Goal: Information Seeking & Learning: Find specific page/section

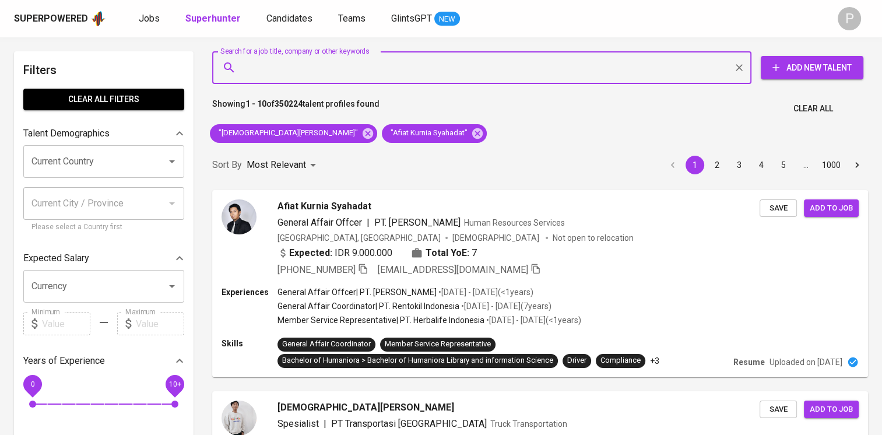
click at [350, 71] on input "Search for a job title, company or other keywords" at bounding box center [485, 68] width 488 height 22
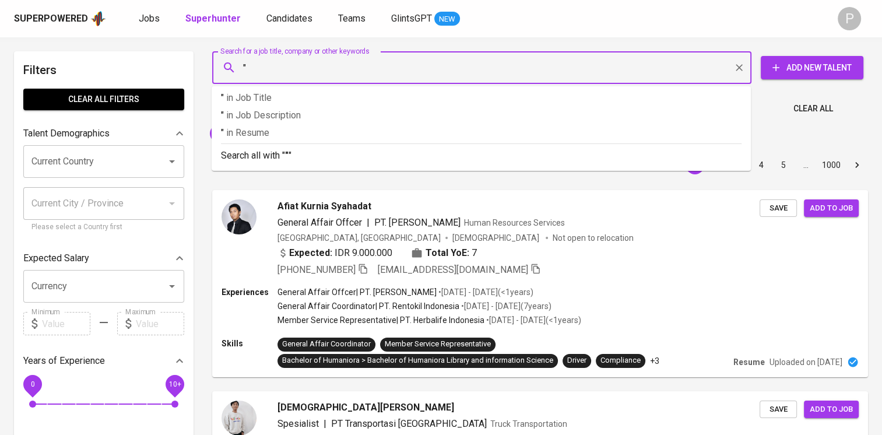
paste input "[PERSON_NAME]"
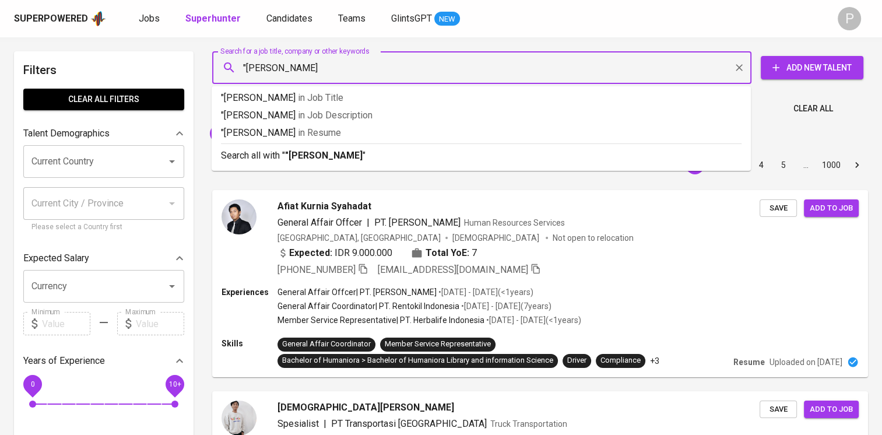
type input ""[PERSON_NAME]""
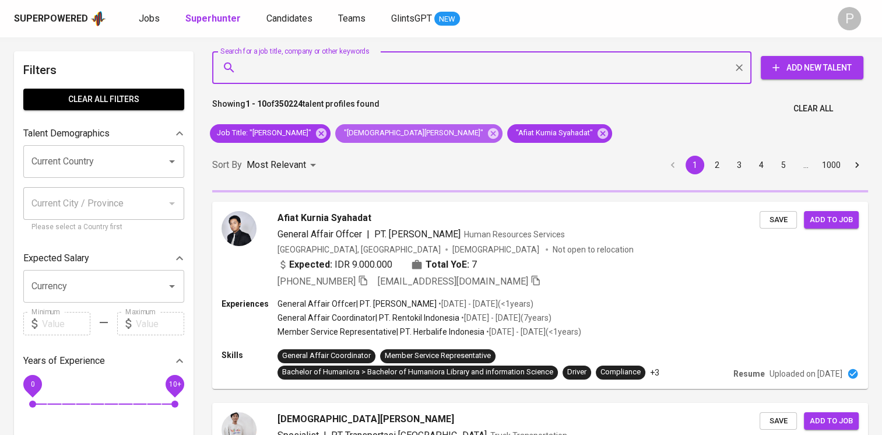
click at [487, 134] on icon at bounding box center [493, 133] width 13 height 13
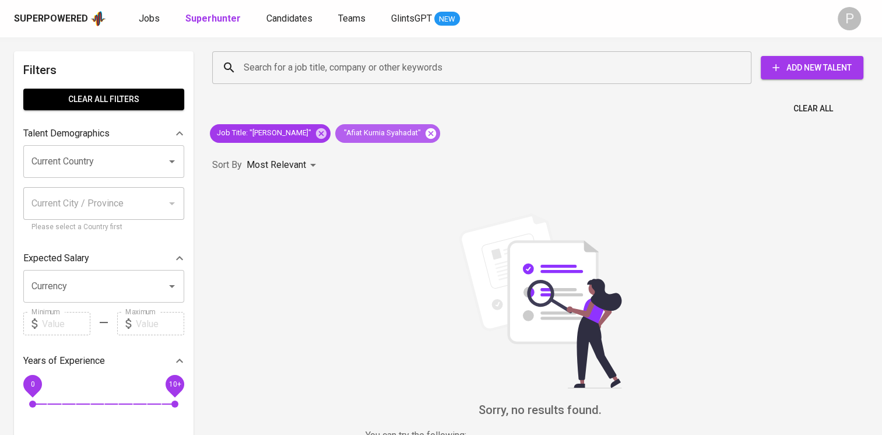
click at [426, 131] on icon at bounding box center [431, 133] width 10 height 10
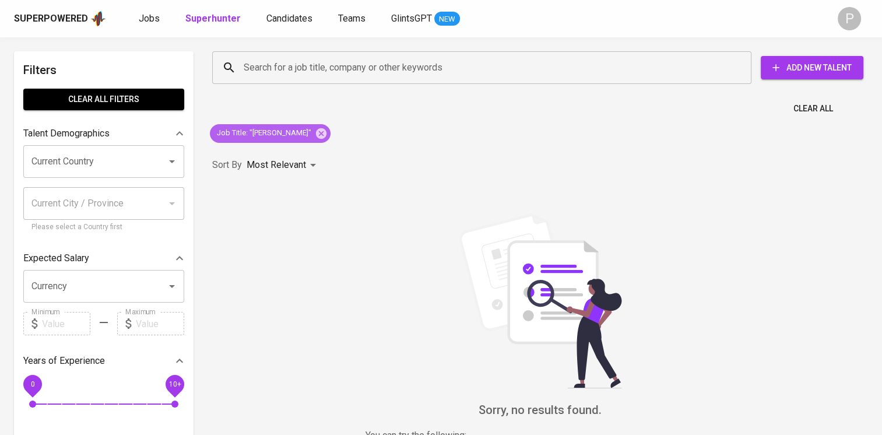
click at [278, 134] on span "Job Title : "Adellia Azhari"" at bounding box center [264, 133] width 108 height 11
click at [458, 121] on div "Search for a job title, company or other keywords Search for a job title, compa…" at bounding box center [540, 272] width 670 height 457
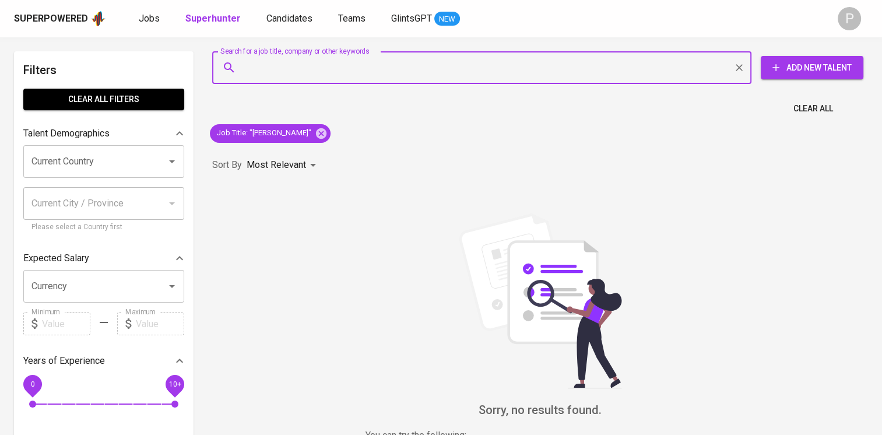
click at [563, 70] on input "Search for a job title, company or other keywords" at bounding box center [485, 68] width 488 height 22
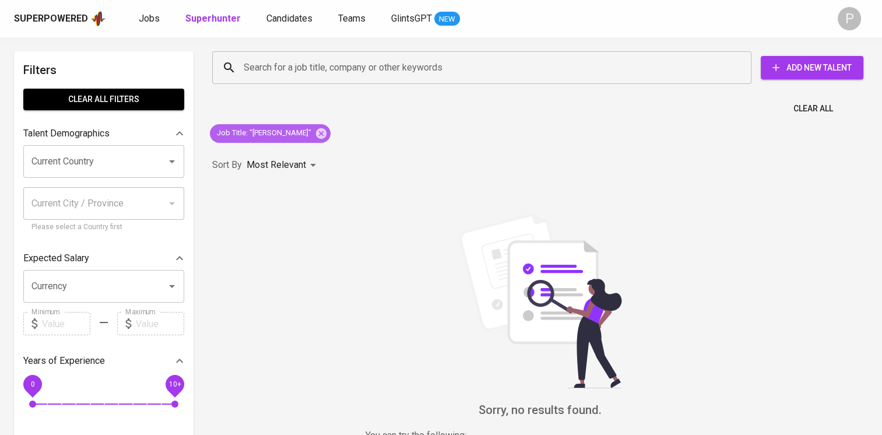
click at [261, 132] on span "Job Title : "Adellia Azhari"" at bounding box center [264, 133] width 108 height 11
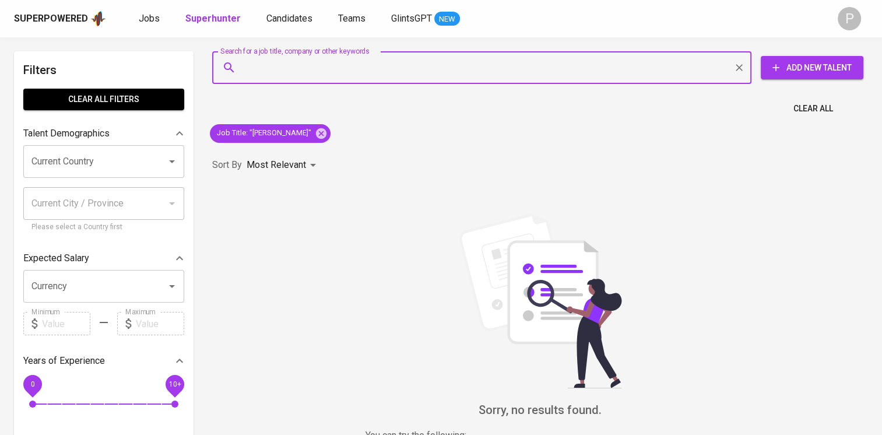
click at [285, 74] on input "Search for a job title, company or other keywords" at bounding box center [485, 68] width 488 height 22
paste input "[PERSON_NAME]"
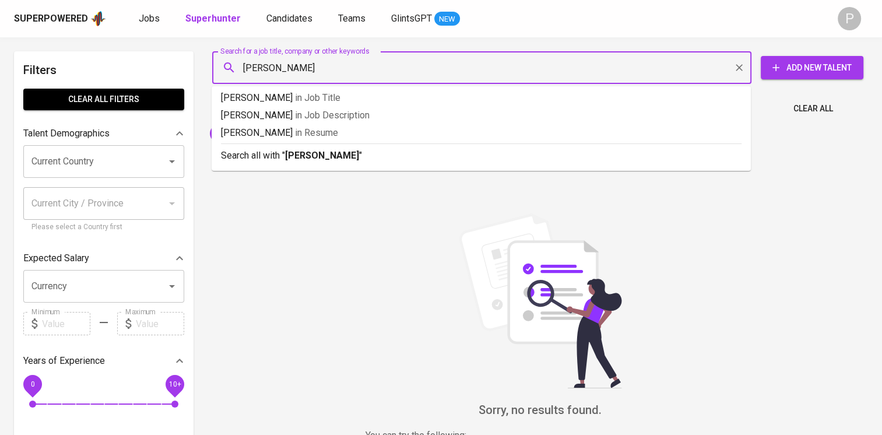
click at [251, 64] on input "[PERSON_NAME]" at bounding box center [485, 68] width 488 height 22
click at [247, 66] on input "[PERSON_NAME]" at bounding box center [485, 68] width 488 height 22
click at [250, 65] on input "[PERSON_NAME]" at bounding box center [485, 68] width 488 height 22
click at [245, 69] on input "[PERSON_NAME]" at bounding box center [485, 68] width 488 height 22
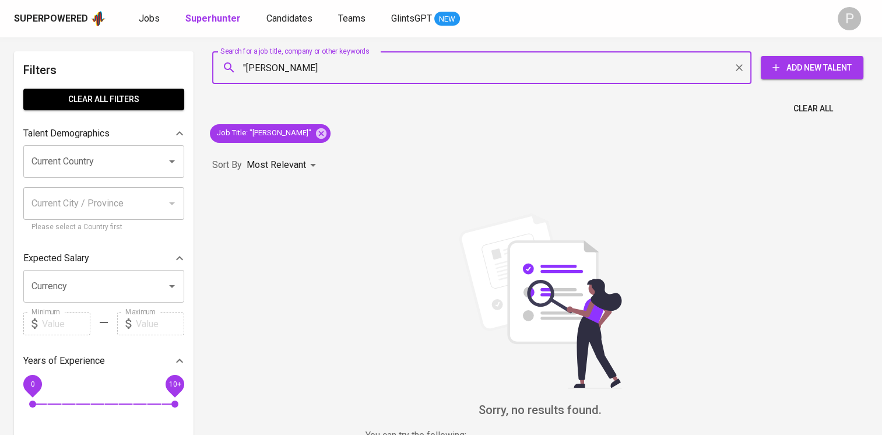
type input ""Adellia Azhari""
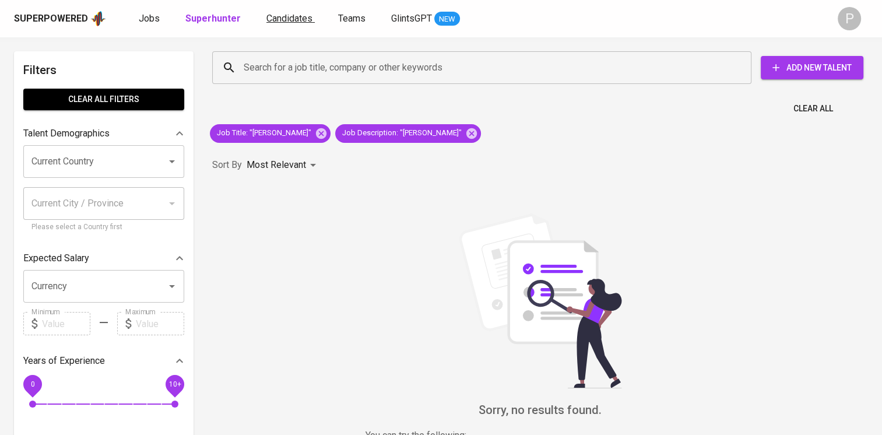
click at [292, 20] on span "Candidates" at bounding box center [289, 18] width 46 height 11
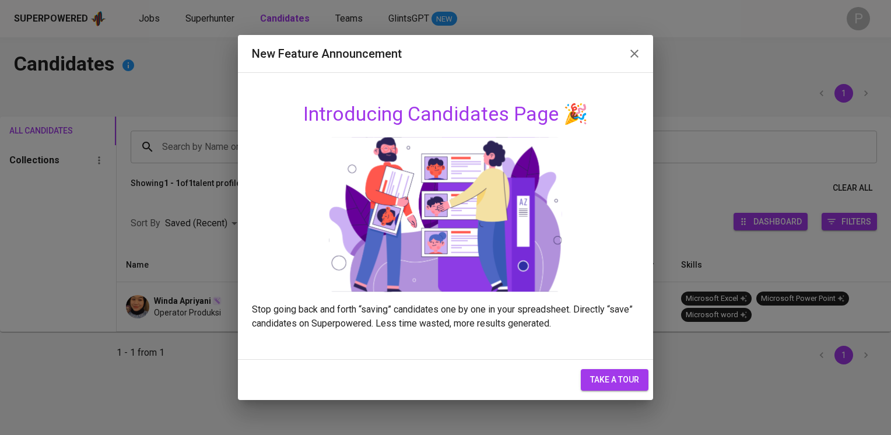
drag, startPoint x: 639, startPoint y: 55, endPoint x: 632, endPoint y: 58, distance: 7.8
click at [640, 55] on icon "button" at bounding box center [634, 54] width 14 height 14
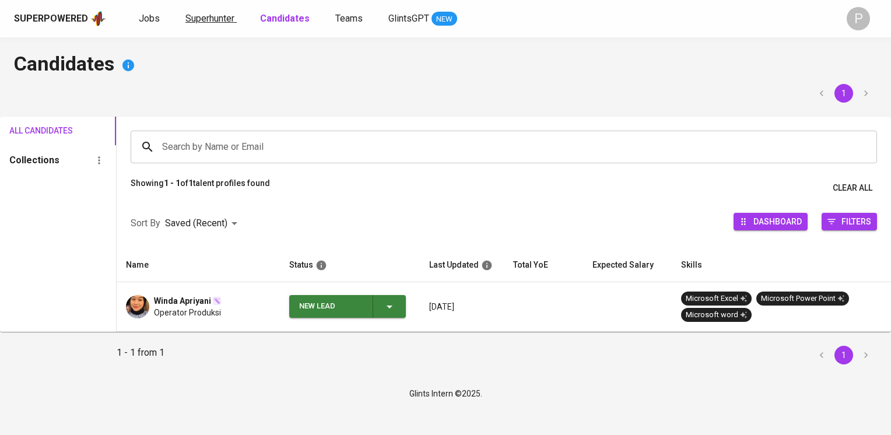
click at [229, 15] on span "Superhunter" at bounding box center [209, 18] width 49 height 11
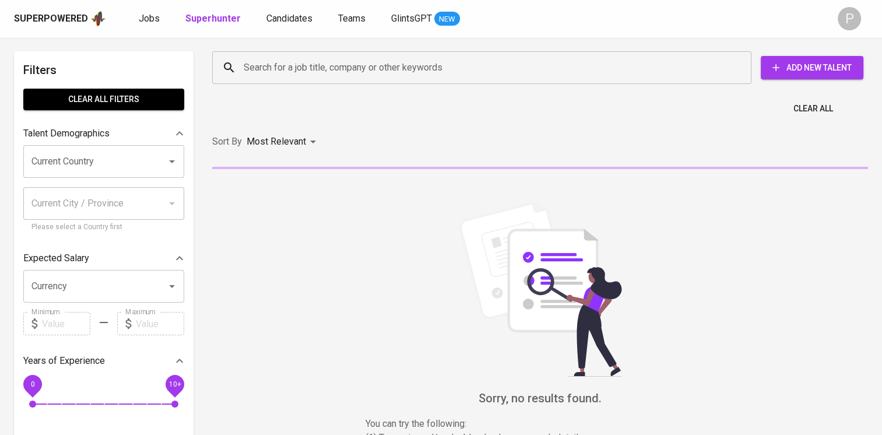
click at [289, 64] on input "Search for a job title, company or other keywords" at bounding box center [485, 68] width 488 height 22
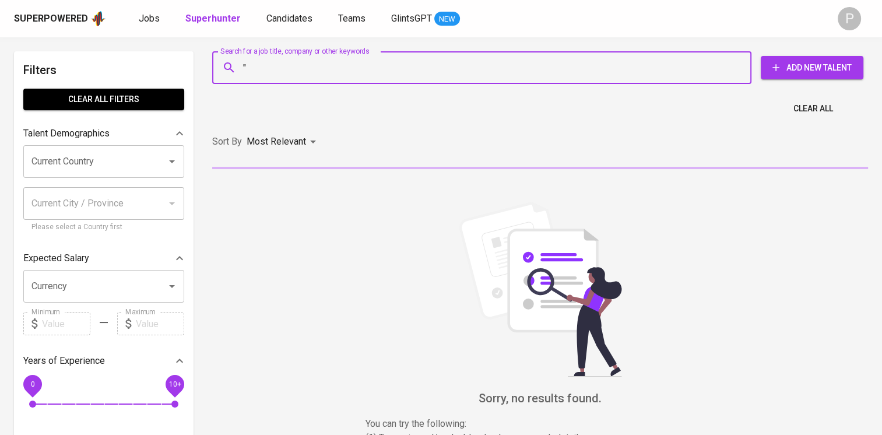
paste input "[PERSON_NAME]"
type input ""Adellia Azhari""
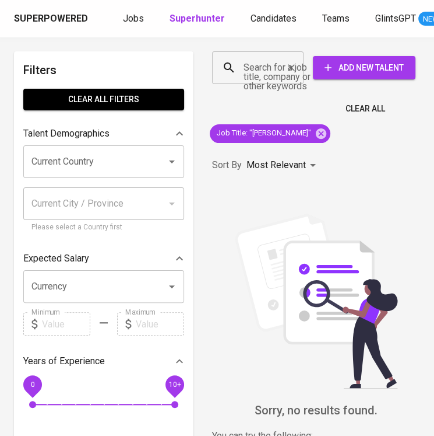
click at [245, 62] on input "Search for a job title, company or other keywords" at bounding box center [261, 68] width 40 height 22
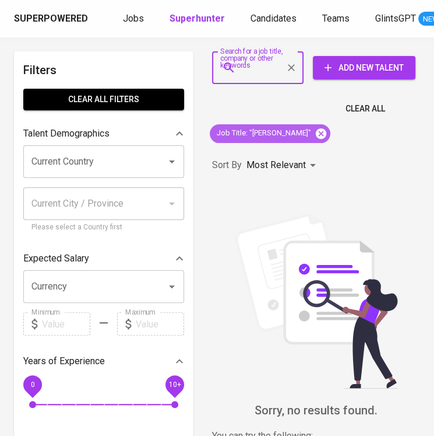
click at [316, 131] on icon at bounding box center [321, 133] width 10 height 10
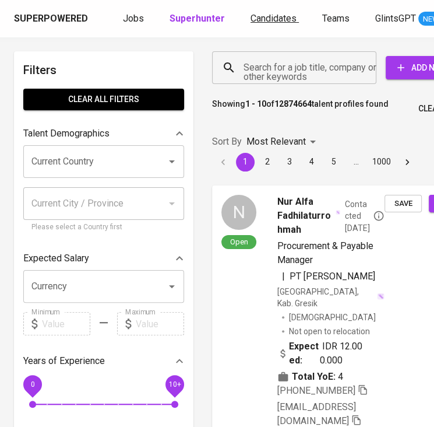
click at [259, 22] on span "Candidates" at bounding box center [274, 18] width 46 height 11
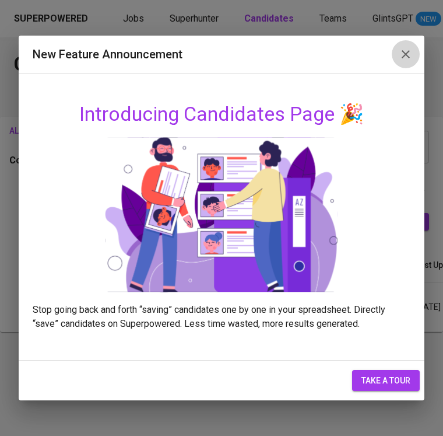
click at [393, 53] on button "button" at bounding box center [406, 54] width 28 height 28
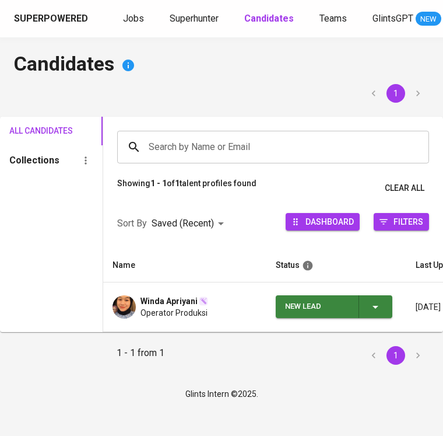
click at [233, 143] on input "Search by Name or Email" at bounding box center [276, 147] width 261 height 22
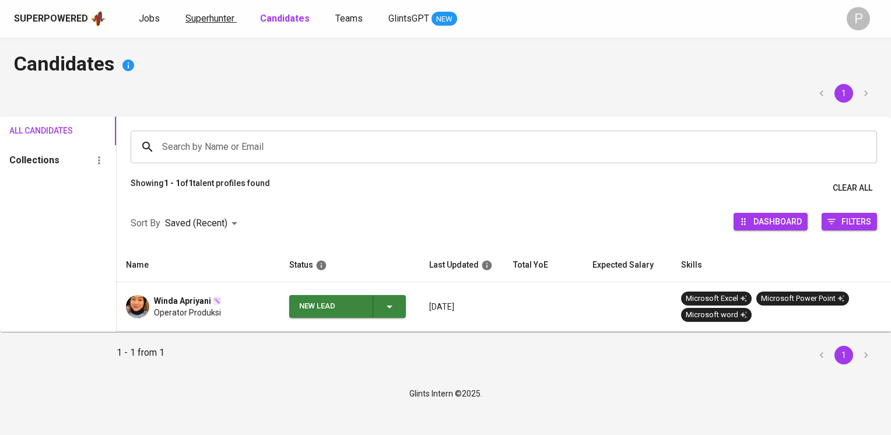
click at [217, 20] on span "Superhunter" at bounding box center [209, 18] width 49 height 11
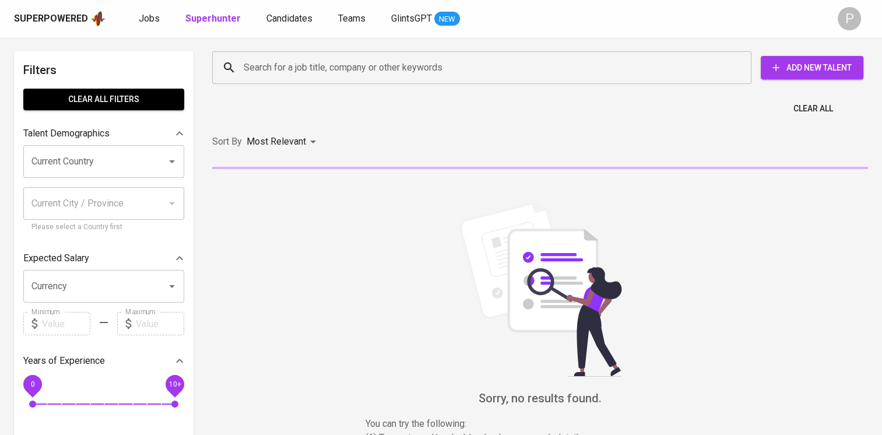
click at [322, 76] on input "Search for a job title, company or other keywords" at bounding box center [485, 68] width 488 height 22
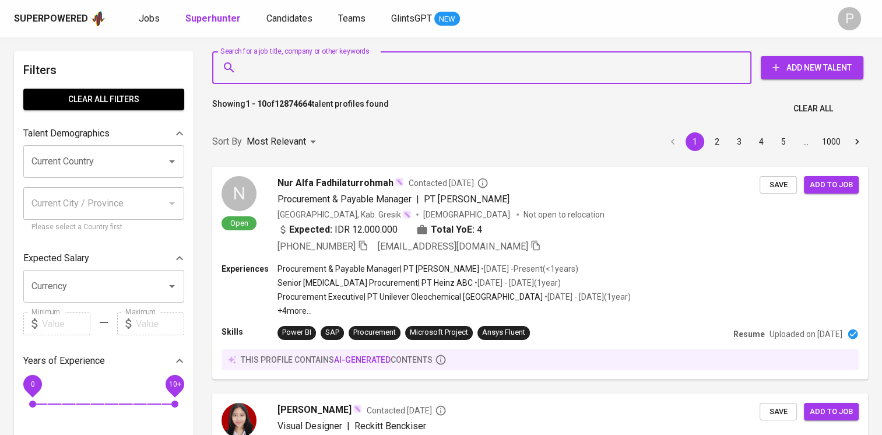
paste input "[PERSON_NAME]"
type input "[PERSON_NAME]"
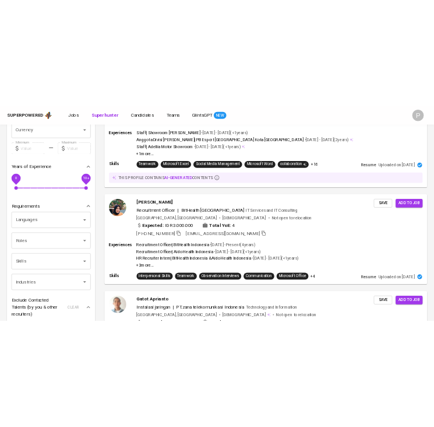
scroll to position [240, 0]
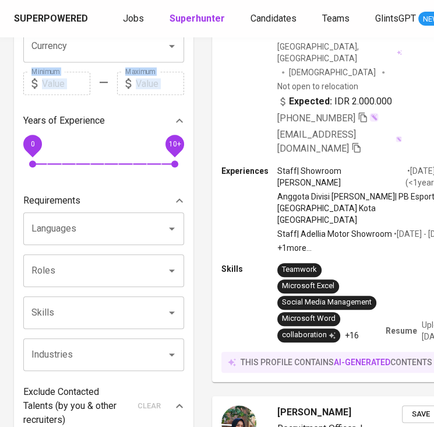
drag, startPoint x: 9, startPoint y: 96, endPoint x: 10, endPoint y: 89, distance: 6.5
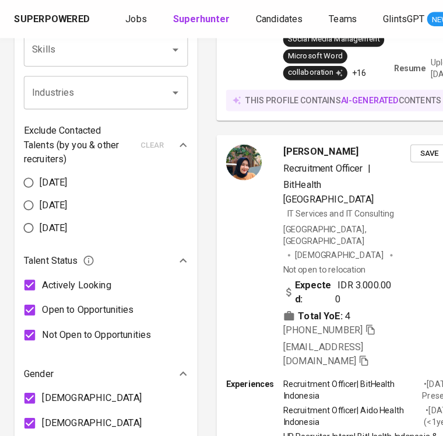
scroll to position [542, 0]
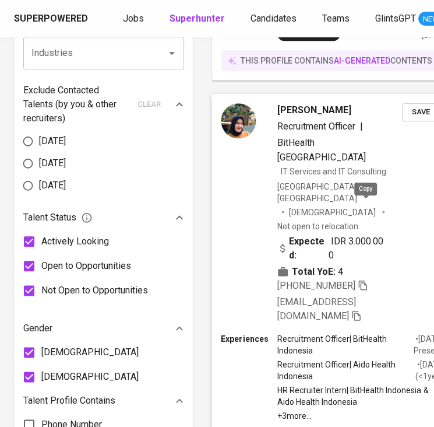
click at [368, 279] on icon "button" at bounding box center [363, 284] width 10 height 10
drag, startPoint x: 368, startPoint y: 206, endPoint x: 331, endPoint y: 78, distance: 134.0
click at [331, 103] on div "Adellia Azhari Recruitment Officer | BitHealth Indonesia IT Services and IT Con…" at bounding box center [340, 213] width 125 height 220
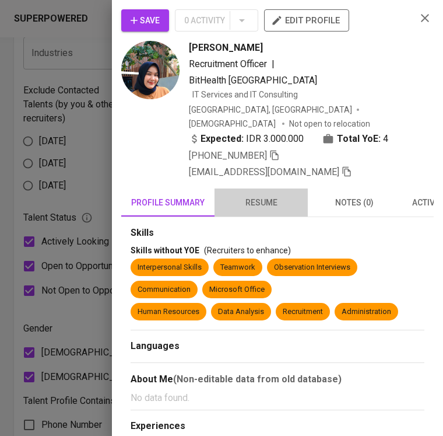
click at [271, 195] on span "resume" at bounding box center [261, 202] width 79 height 15
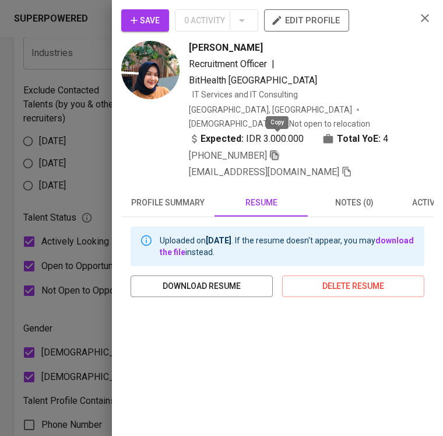
click at [278, 150] on icon "button" at bounding box center [274, 155] width 10 height 10
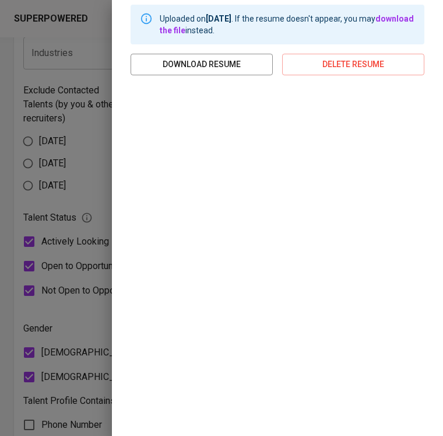
scroll to position [0, 0]
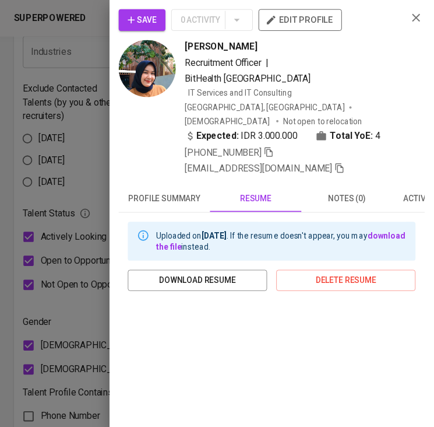
scroll to position [542, 0]
click at [418, 15] on icon "button" at bounding box center [425, 18] width 14 height 14
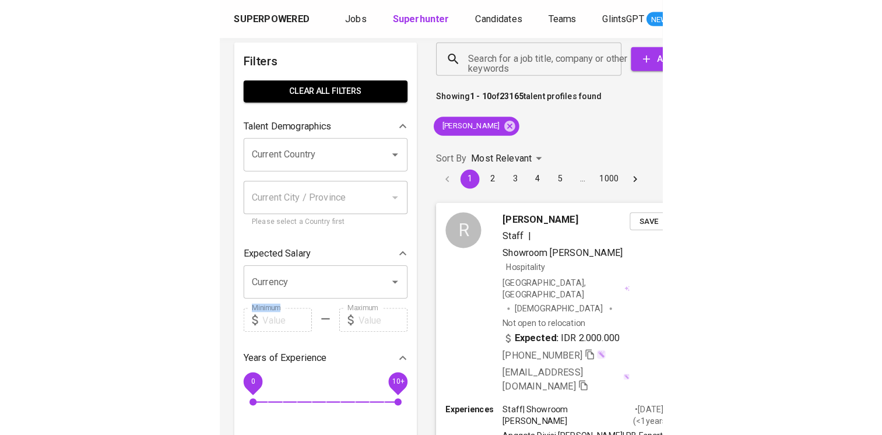
scroll to position [0, 0]
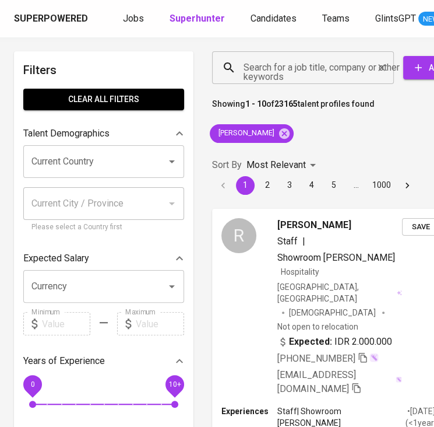
click at [293, 66] on input "Search for a job title, company or other keywords" at bounding box center [306, 68] width 131 height 22
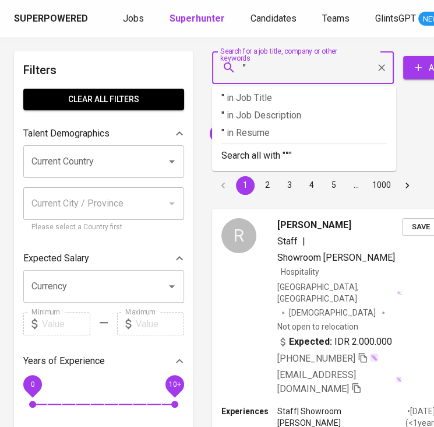
paste input "[PERSON_NAME] Sri [PERSON_NAME]"
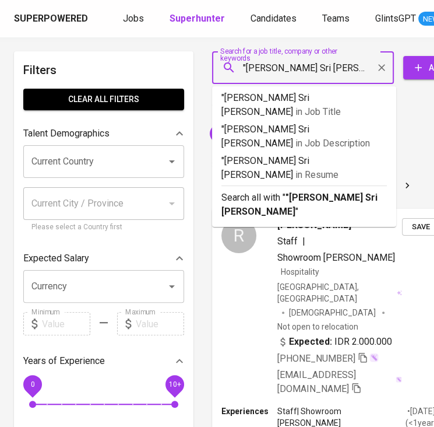
type input ""[PERSON_NAME] Sri [PERSON_NAME]""
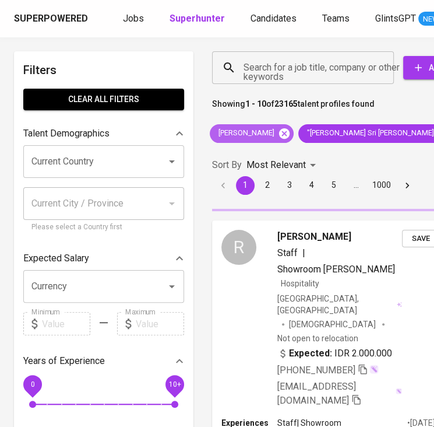
click at [278, 130] on icon at bounding box center [284, 133] width 13 height 13
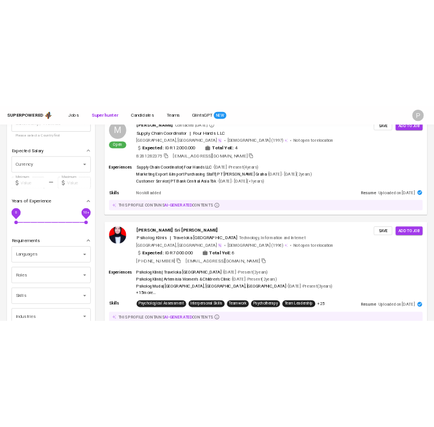
scroll to position [192, 0]
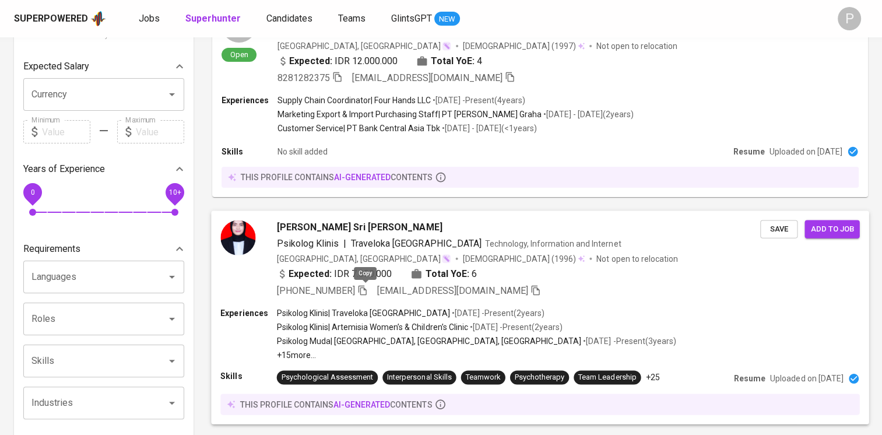
click at [365, 290] on icon "button" at bounding box center [362, 290] width 10 height 10
